Goal: Find contact information: Find contact information

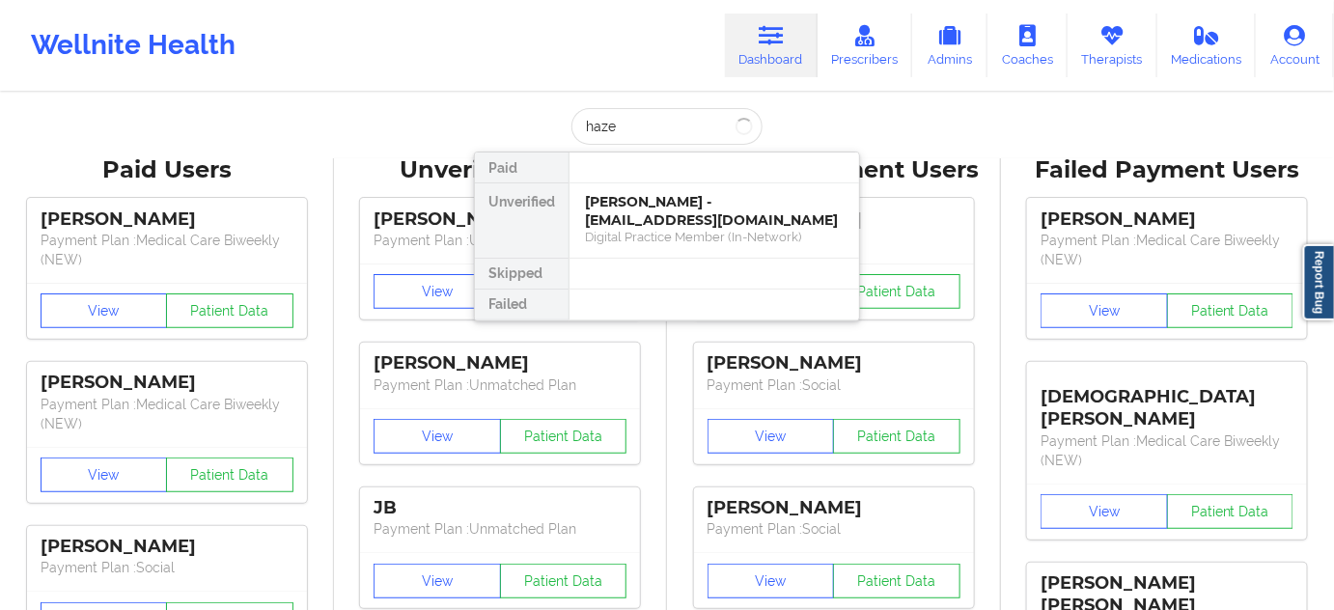
type input "[PERSON_NAME]"
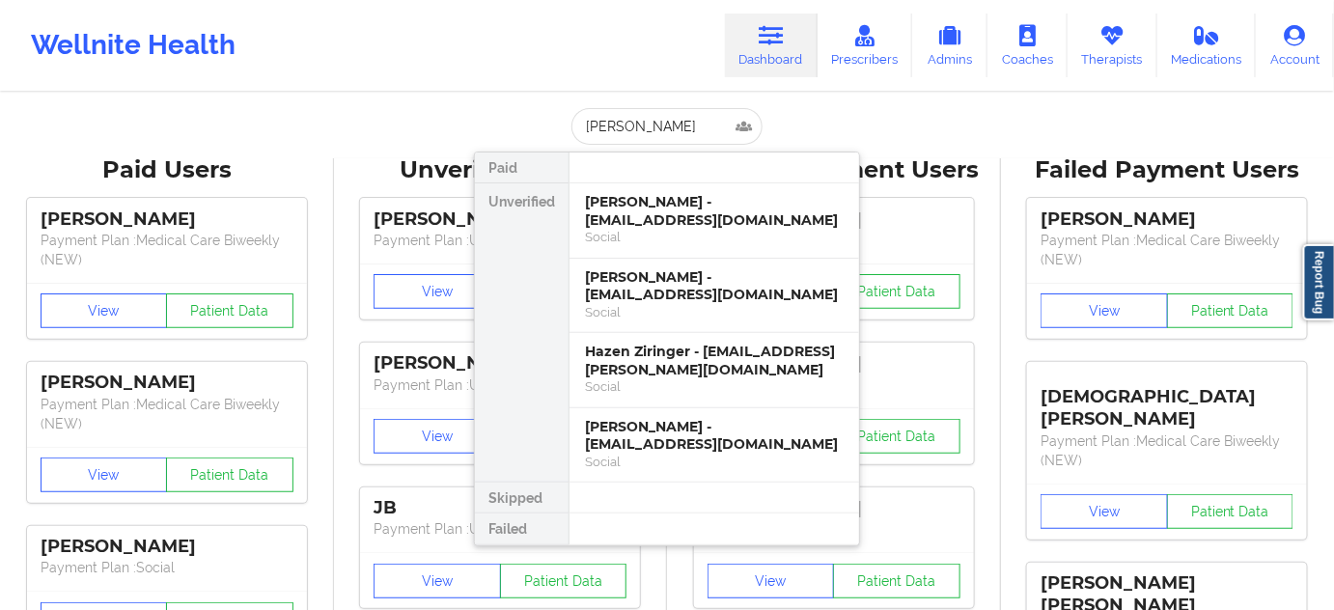
click at [659, 223] on div "[PERSON_NAME] - [EMAIL_ADDRESS][DOMAIN_NAME]" at bounding box center [714, 211] width 259 height 36
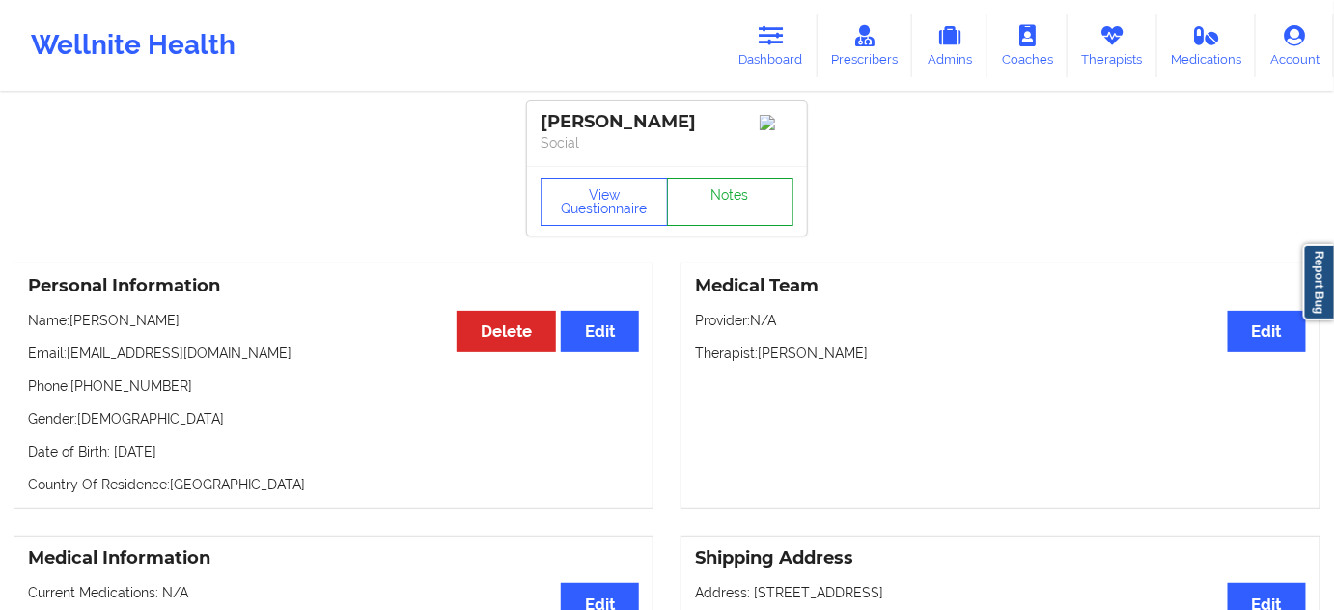
click at [723, 192] on link "Notes" at bounding box center [730, 202] width 127 height 48
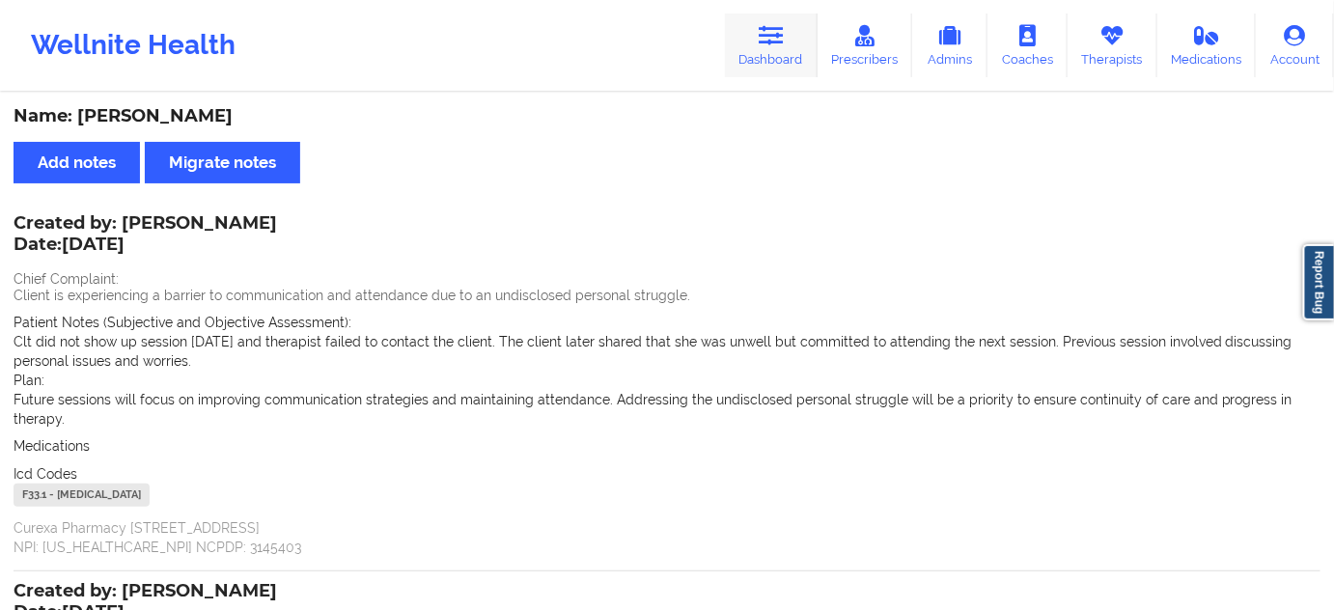
click at [768, 53] on link "Dashboard" at bounding box center [771, 46] width 93 height 64
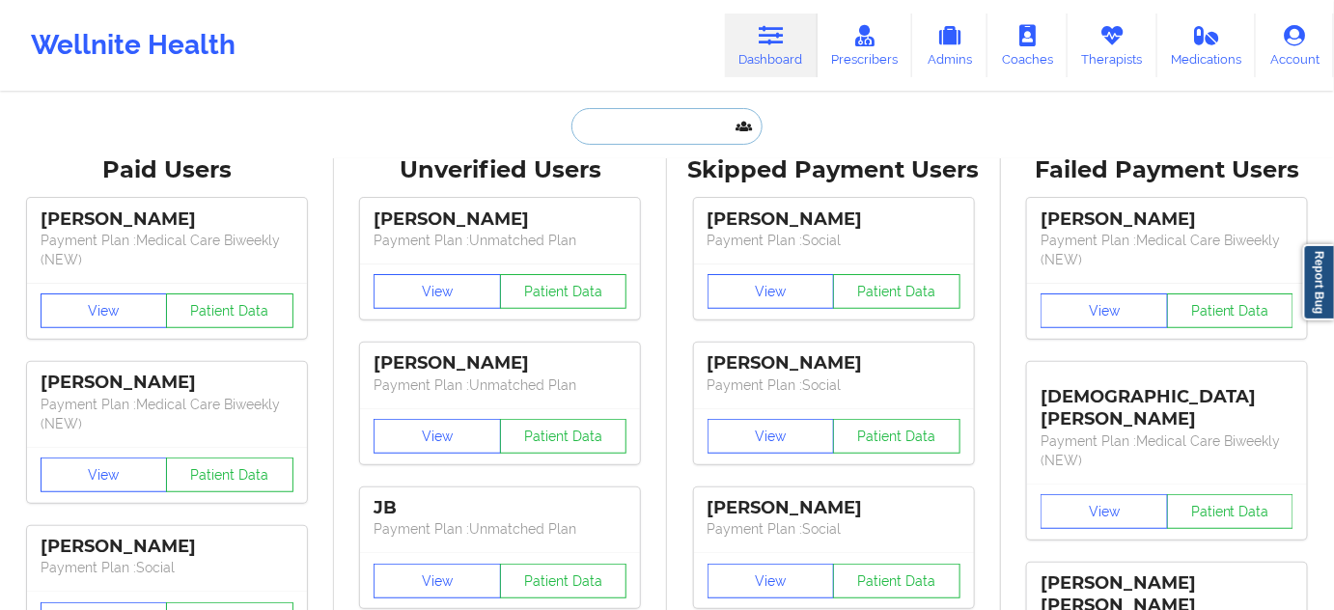
drag, startPoint x: 768, startPoint y: 53, endPoint x: 671, endPoint y: 134, distance: 126.1
click at [671, 134] on input "text" at bounding box center [667, 126] width 191 height 37
paste input "[PERSON_NAME]"
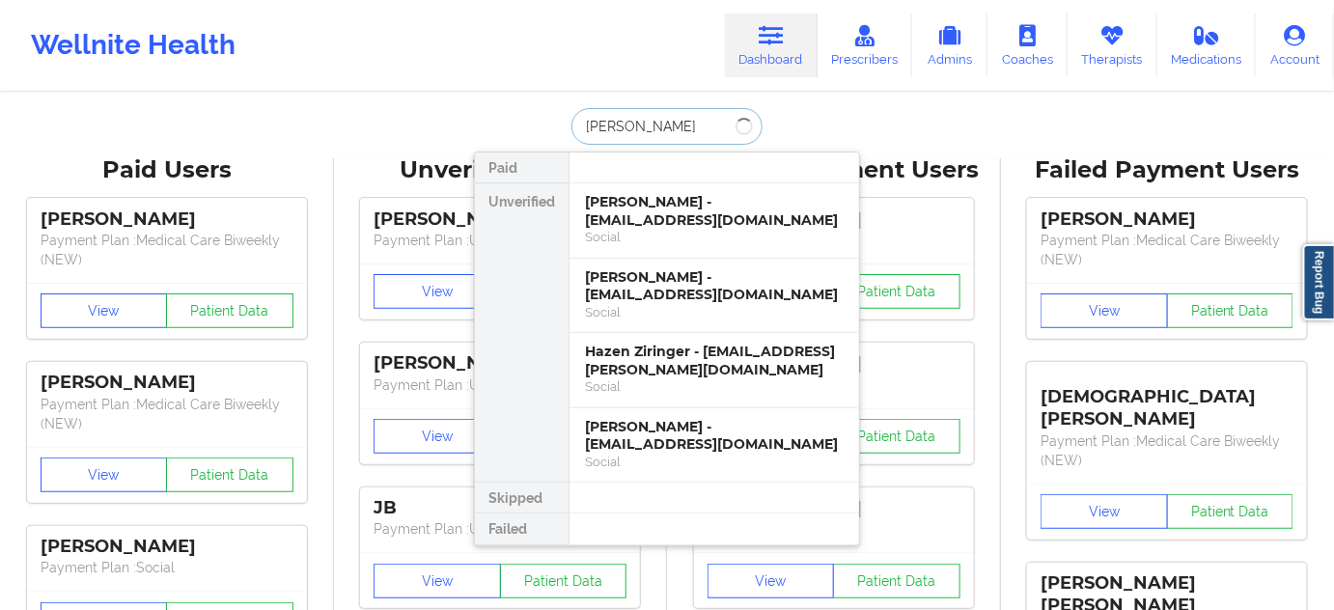
type input "[PERSON_NAME]"
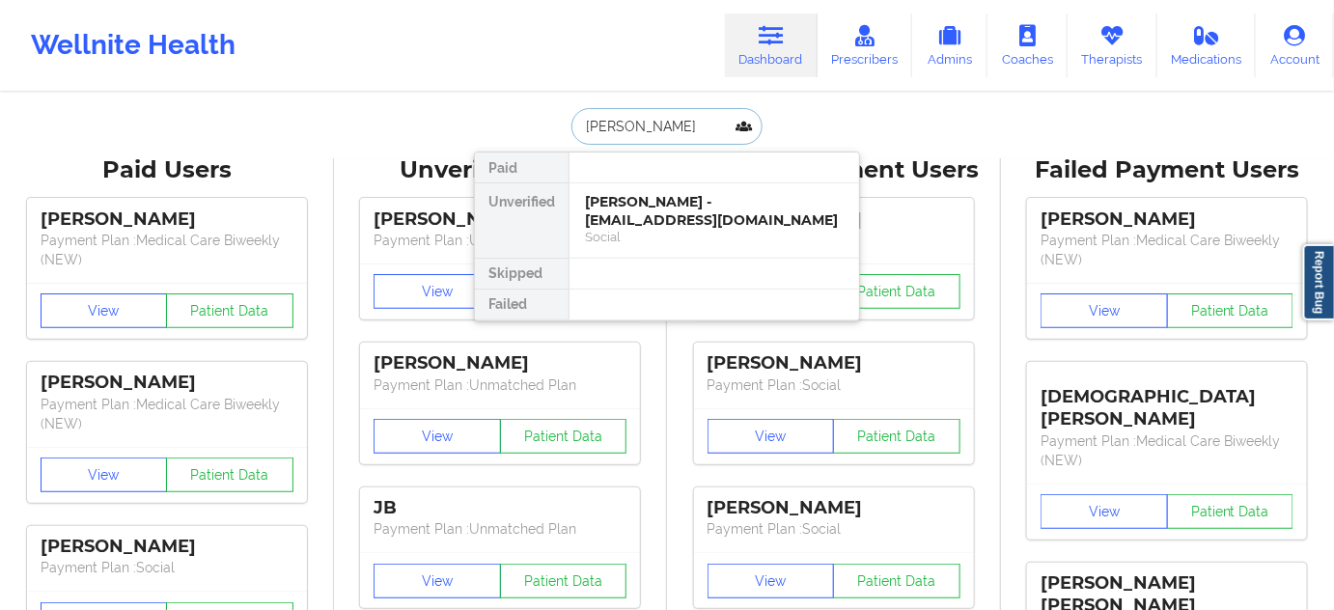
click at [661, 229] on div "Social" at bounding box center [714, 237] width 259 height 16
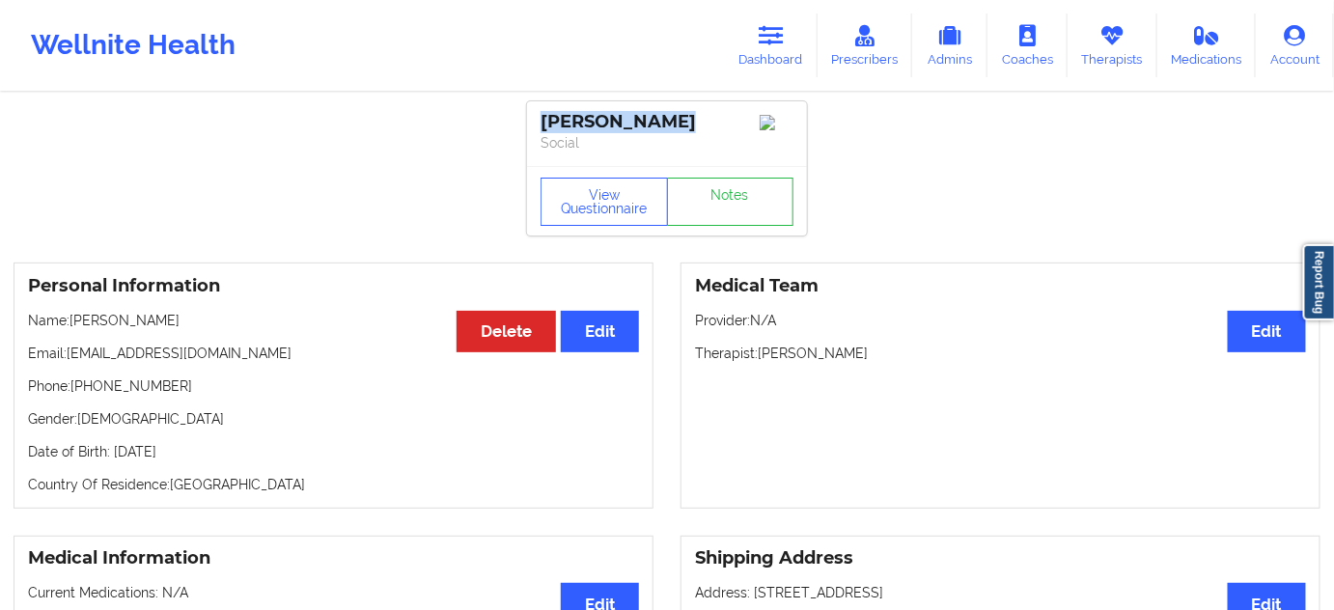
drag, startPoint x: 699, startPoint y: 117, endPoint x: 533, endPoint y: 102, distance: 166.7
click at [533, 102] on div "[PERSON_NAME] Social" at bounding box center [667, 133] width 280 height 65
copy div "[PERSON_NAME]"
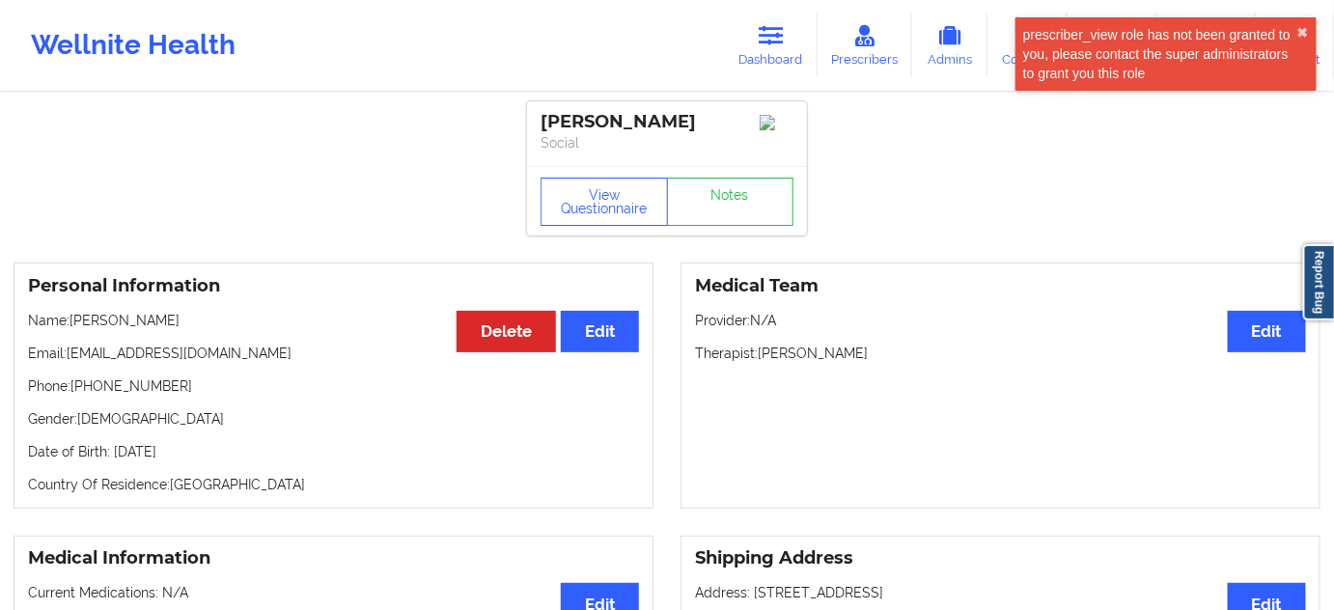
click at [628, 143] on p "Social" at bounding box center [667, 142] width 253 height 19
click at [626, 120] on div "[PERSON_NAME]" at bounding box center [667, 122] width 253 height 22
copy div "Cenac"
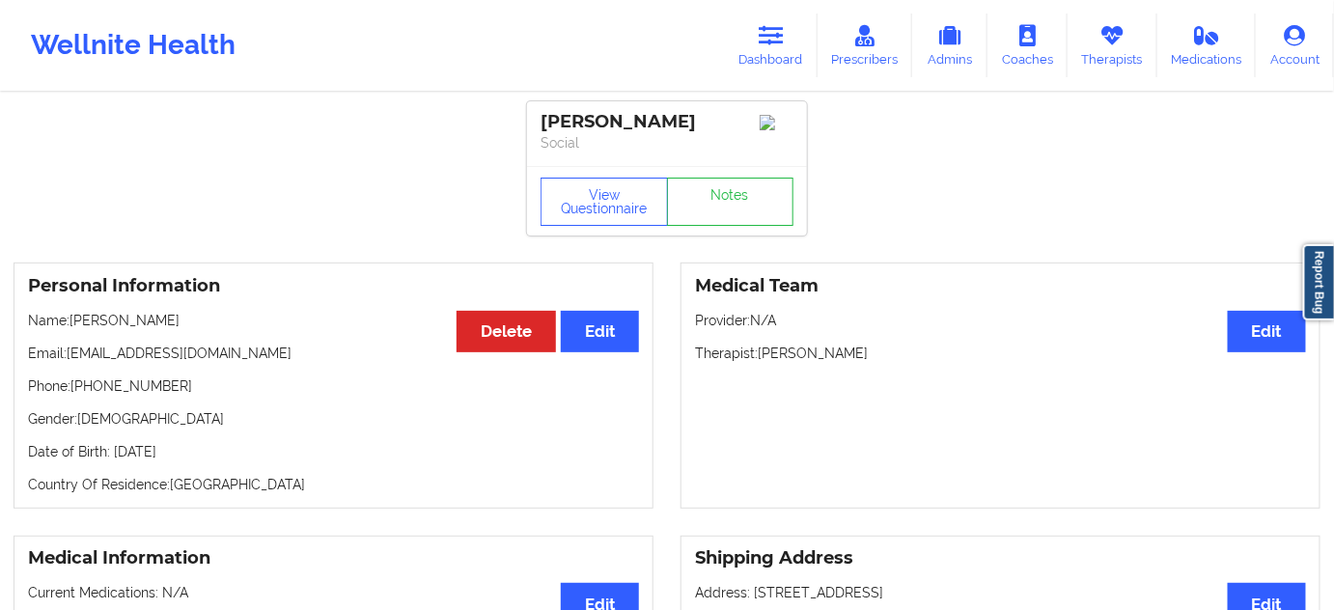
click at [557, 114] on div "[PERSON_NAME]" at bounding box center [667, 122] width 253 height 22
copy div "[PERSON_NAME]"
click at [626, 112] on div "[PERSON_NAME]" at bounding box center [667, 122] width 253 height 22
click at [625, 112] on div "[PERSON_NAME]" at bounding box center [667, 122] width 253 height 22
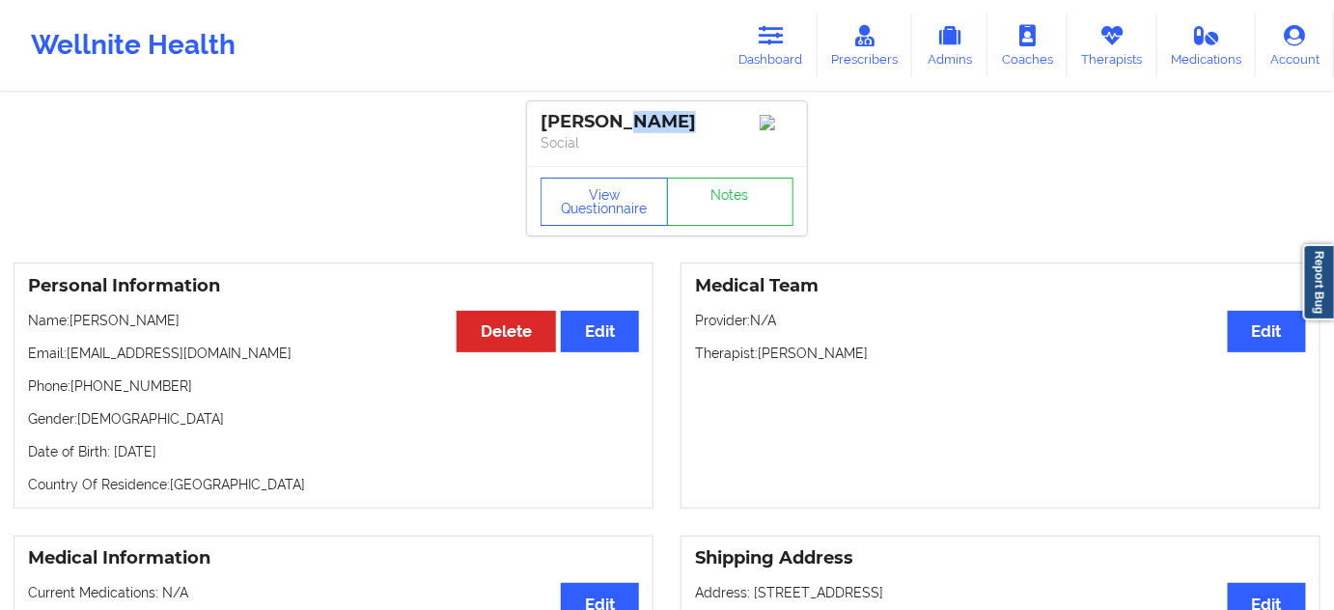
copy div "Cenac"
drag, startPoint x: 71, startPoint y: 361, endPoint x: 218, endPoint y: 359, distance: 146.8
click at [218, 359] on p "Email: [EMAIL_ADDRESS][DOMAIN_NAME]" at bounding box center [333, 353] width 611 height 19
copy p "[EMAIL_ADDRESS][DOMAIN_NAME]"
drag, startPoint x: 70, startPoint y: 394, endPoint x: 219, endPoint y: 377, distance: 149.7
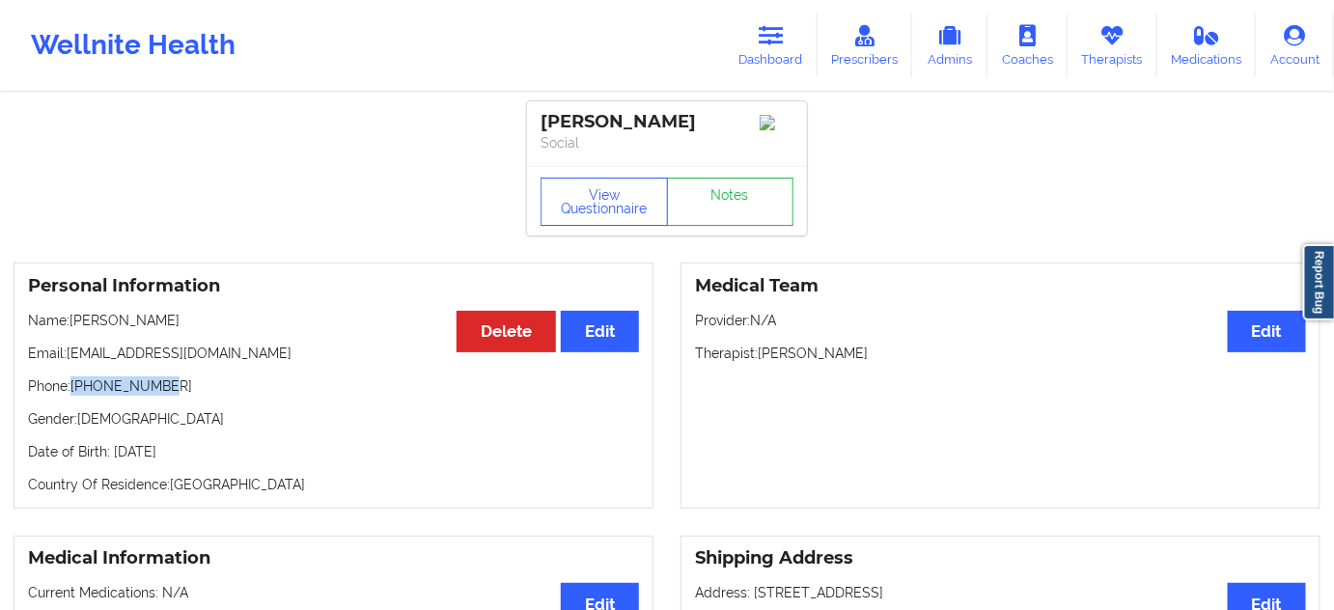
click at [187, 396] on p "Phone: [PHONE_NUMBER]" at bounding box center [333, 386] width 611 height 19
copy p "[PHONE_NUMBER]"
drag, startPoint x: 764, startPoint y: 357, endPoint x: 566, endPoint y: 2, distance: 406.7
click at [857, 362] on p "Therapist: [PERSON_NAME]" at bounding box center [1000, 353] width 611 height 19
copy p "[PERSON_NAME]"
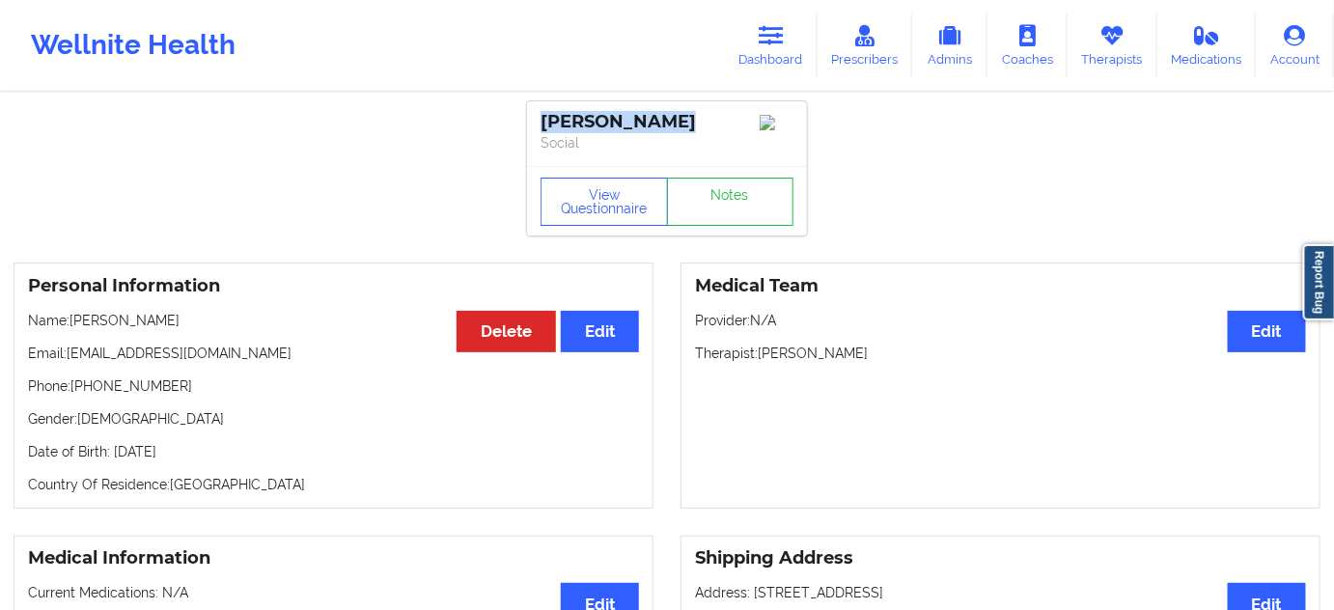
drag, startPoint x: 670, startPoint y: 123, endPoint x: 524, endPoint y: 100, distance: 147.5
copy div "[PERSON_NAME]"
drag, startPoint x: 72, startPoint y: 355, endPoint x: 243, endPoint y: 357, distance: 170.9
click at [243, 357] on p "Email: [EMAIL_ADDRESS][DOMAIN_NAME]" at bounding box center [333, 353] width 611 height 19
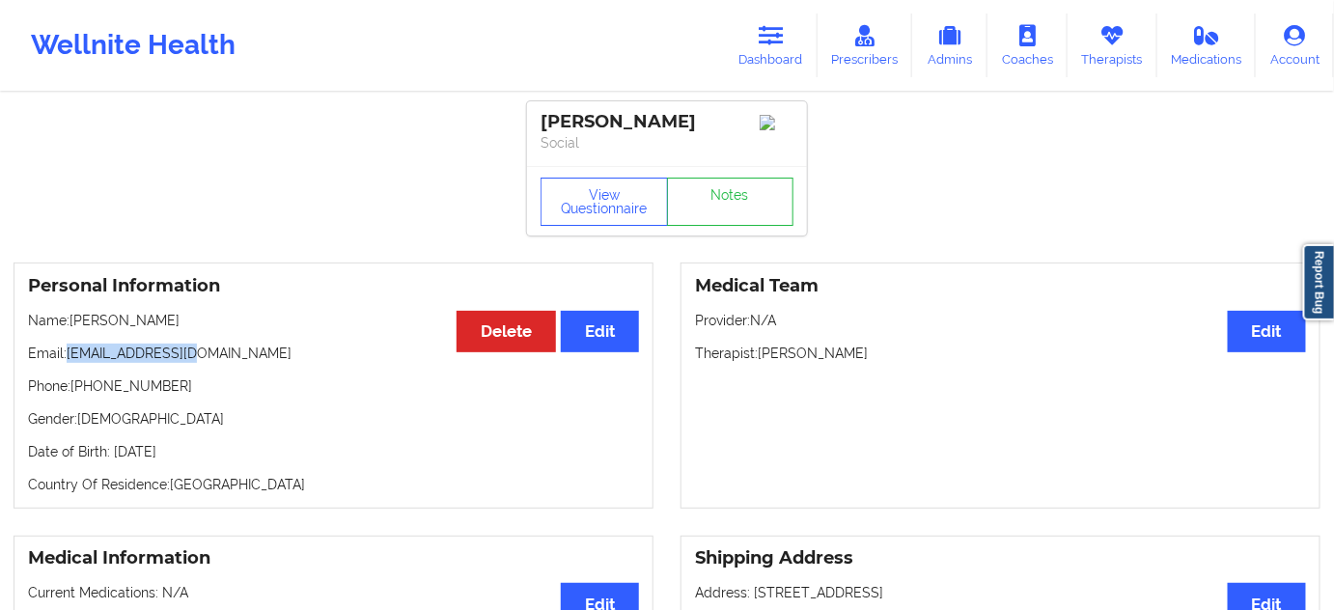
copy p "[EMAIL_ADDRESS][DOMAIN_NAME]"
drag, startPoint x: 765, startPoint y: 359, endPoint x: 891, endPoint y: 384, distance: 129.0
click at [891, 384] on div "Medical Team Edit Provider: N/A Therapist: [PERSON_NAME]" at bounding box center [1001, 386] width 640 height 246
copy p "[PERSON_NAME]"
